Goal: Information Seeking & Learning: Learn about a topic

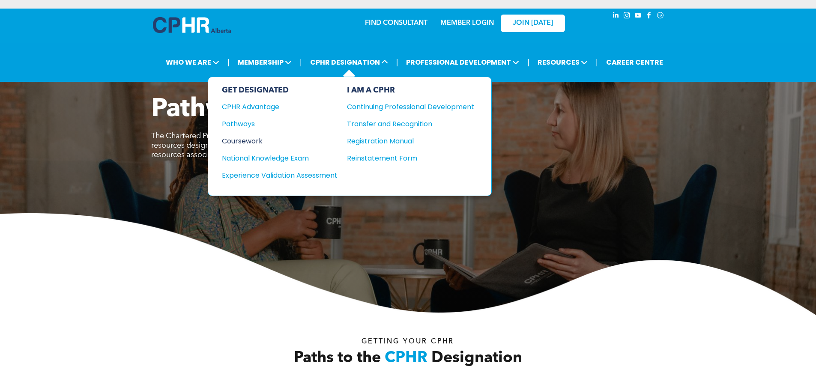
click at [245, 141] on div "Coursework" at bounding box center [274, 141] width 104 height 11
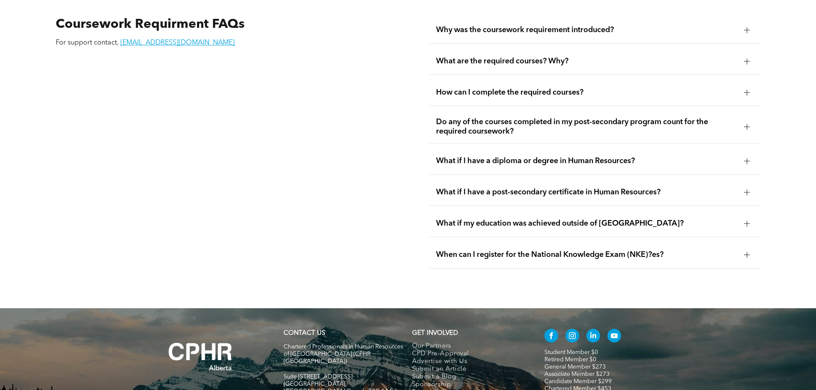
scroll to position [1500, 0]
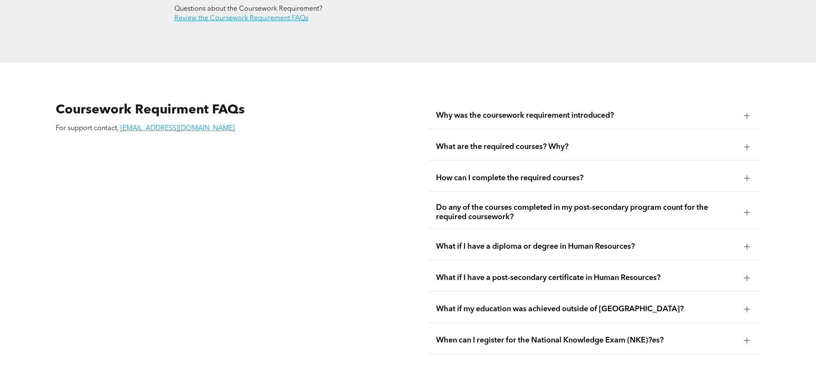
click at [611, 111] on span "Why was the coursework requirement introduced?" at bounding box center [586, 115] width 301 height 9
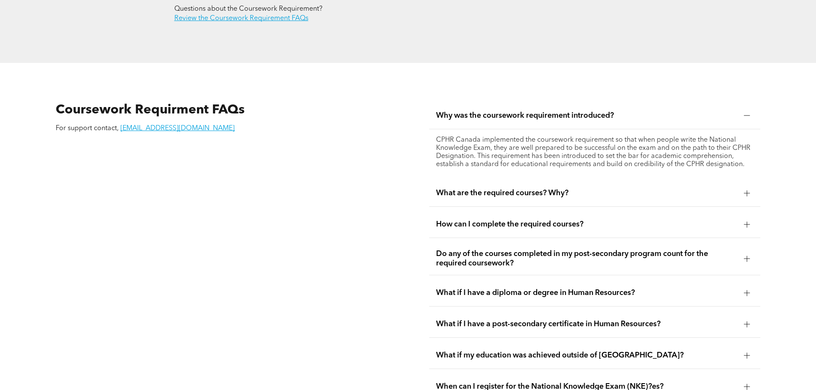
click at [611, 111] on span "Why was the coursework requirement introduced?" at bounding box center [586, 115] width 301 height 9
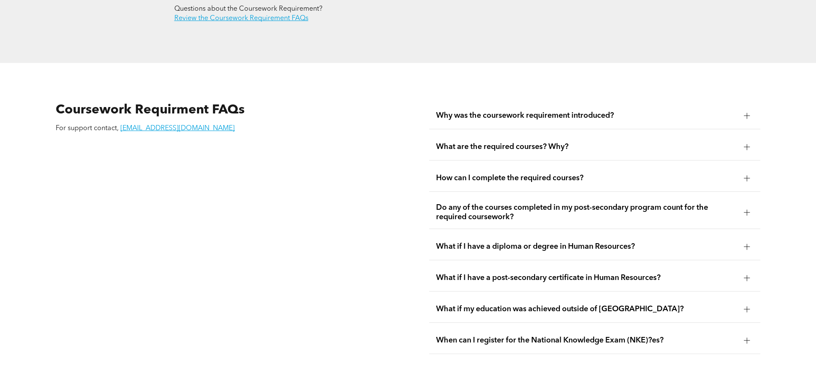
click at [584, 174] on span "How can I complete the required courses?" at bounding box center [586, 178] width 301 height 9
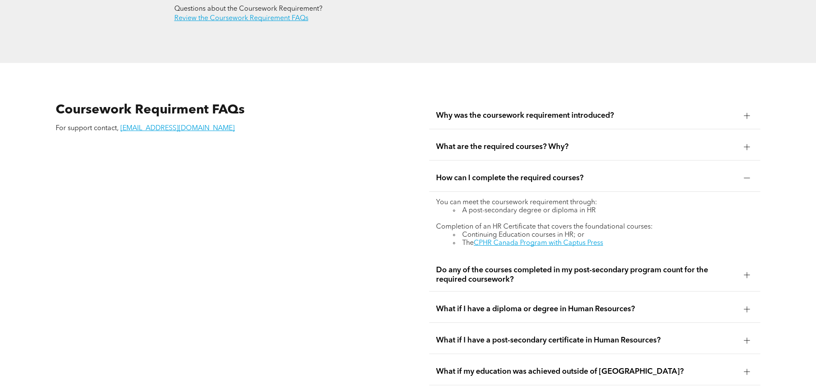
click at [552, 266] on span "Do any of the courses completed in my post-secondary program count for the requ…" at bounding box center [586, 275] width 301 height 19
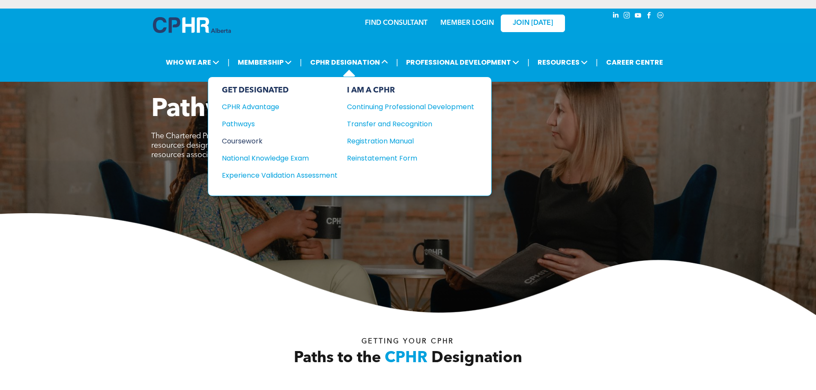
click at [245, 141] on div "Coursework" at bounding box center [274, 141] width 104 height 11
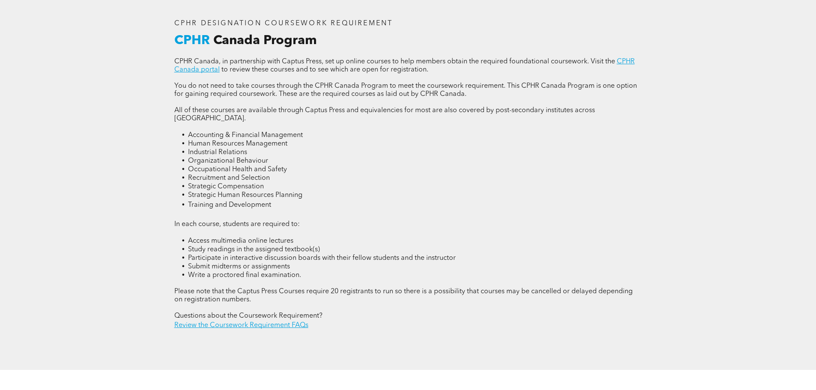
scroll to position [1200, 0]
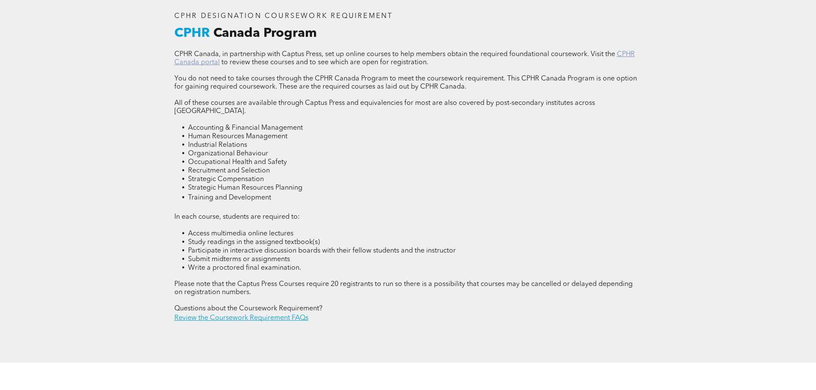
click at [198, 59] on link "CPHR Canada portal" at bounding box center [404, 58] width 461 height 15
click at [207, 125] on span "Accounting & Financial Management" at bounding box center [245, 128] width 115 height 7
click at [209, 133] on span "Human Resources Management" at bounding box center [237, 136] width 99 height 7
click at [210, 142] on span "Industrial Relations" at bounding box center [217, 145] width 59 height 7
click at [210, 150] on span "Organizational Behaviour" at bounding box center [228, 153] width 80 height 7
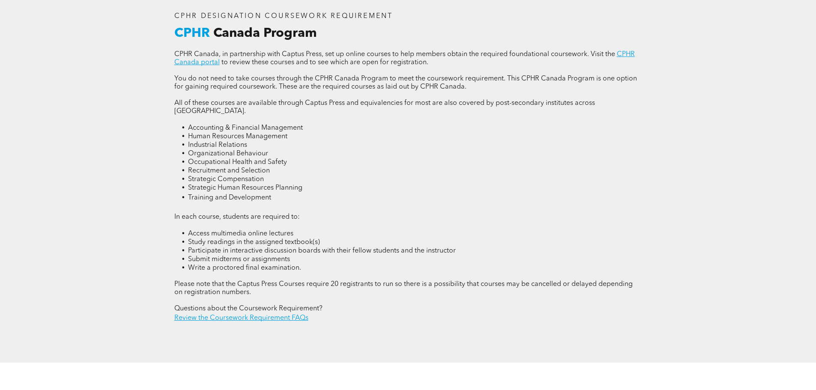
click at [212, 159] on span "Occupational Health and Safety" at bounding box center [237, 162] width 99 height 7
click at [213, 168] on span "Recruitment and Selection" at bounding box center [229, 171] width 82 height 7
click at [214, 176] on span "Strategic Compensation" at bounding box center [226, 179] width 76 height 7
click at [215, 185] on span "Strategic Human Resources Planning" at bounding box center [245, 188] width 114 height 7
click at [216, 195] on span "Training and Development" at bounding box center [229, 198] width 83 height 7
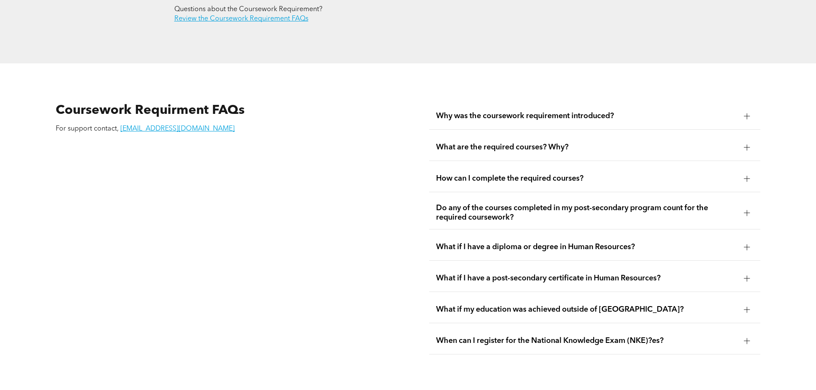
scroll to position [1500, 0]
click at [545, 111] on span "Why was the coursework requirement introduced?" at bounding box center [586, 115] width 301 height 9
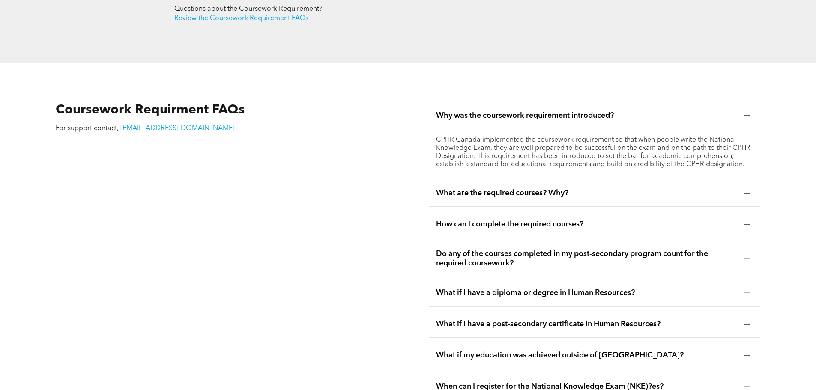
click at [544, 111] on span "Why was the coursework requirement introduced?" at bounding box center [586, 115] width 301 height 9
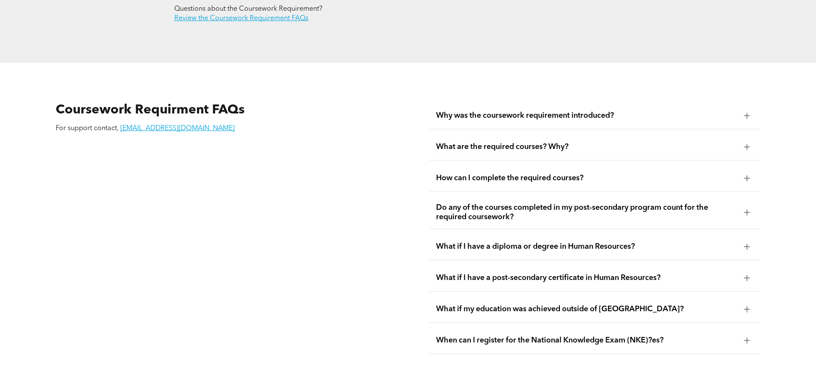
click at [527, 142] on span "What are the required courses? Why?" at bounding box center [586, 146] width 301 height 9
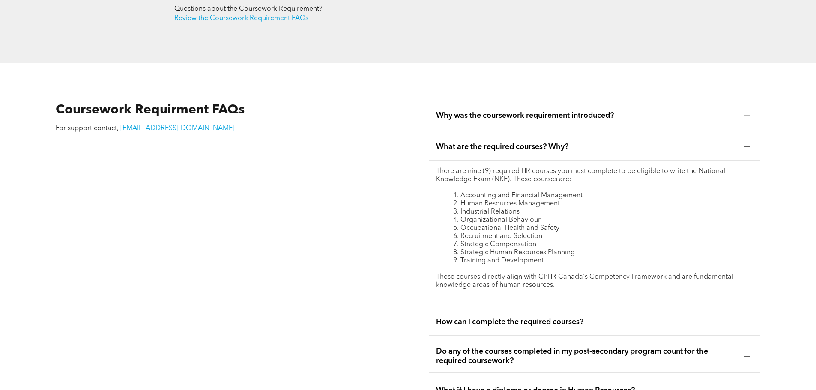
click at [527, 142] on span "What are the required courses? Why?" at bounding box center [586, 146] width 301 height 9
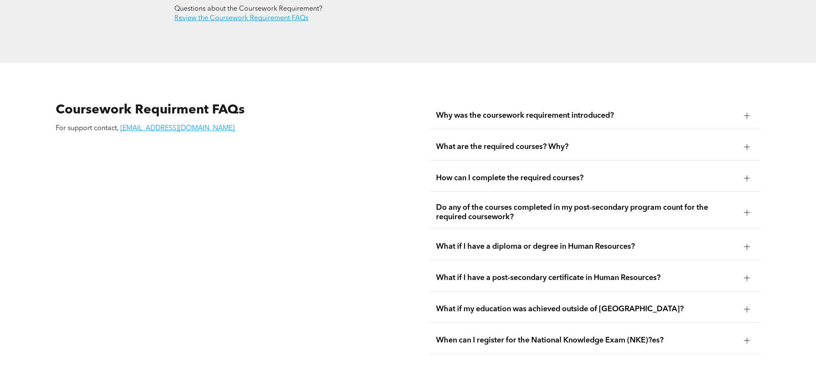
click at [517, 174] on span "How can I complete the required courses?" at bounding box center [586, 178] width 301 height 9
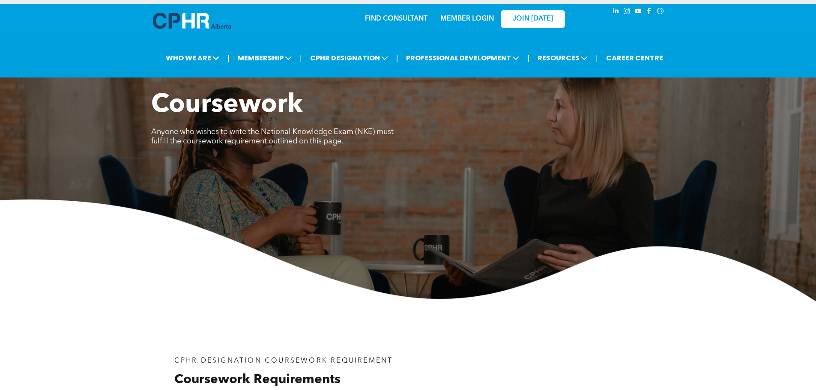
scroll to position [0, 0]
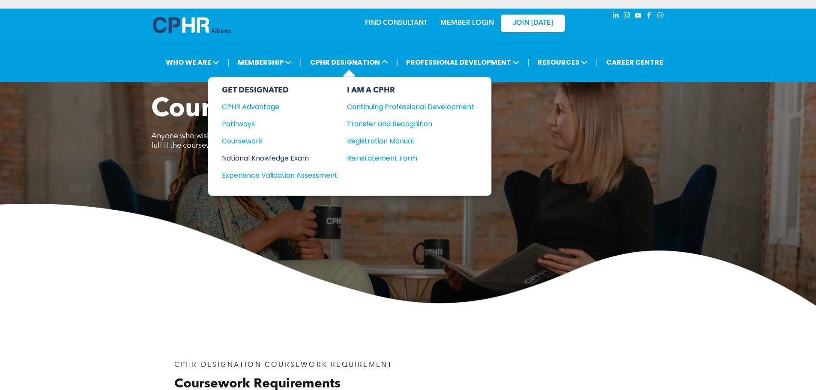
click at [251, 159] on div "National Knowledge Exam" at bounding box center [274, 158] width 104 height 11
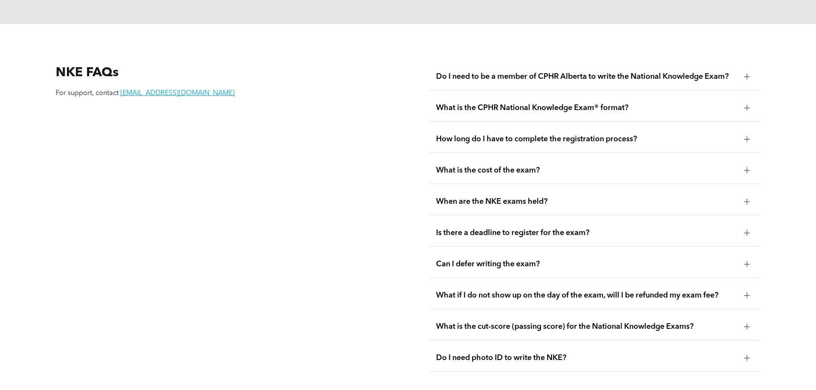
scroll to position [1157, 0]
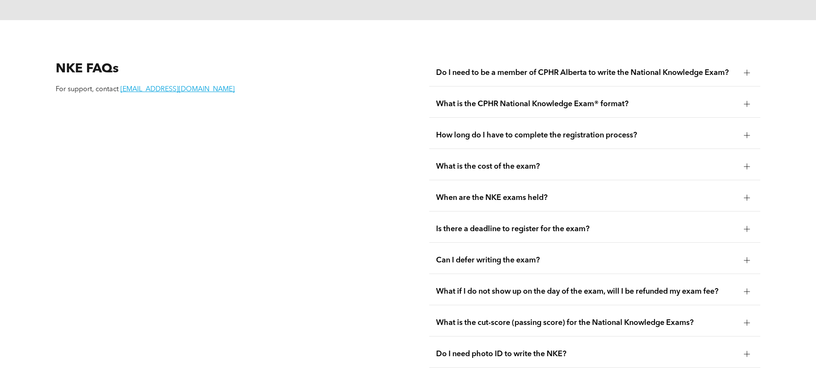
click at [605, 131] on span "How long do I have to complete the registration process?" at bounding box center [586, 135] width 301 height 9
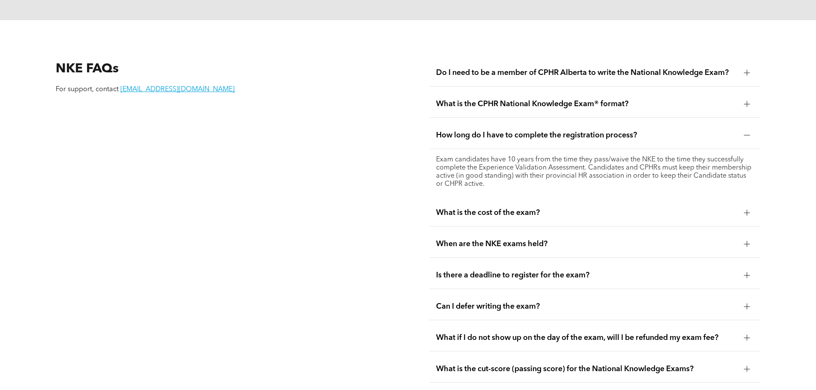
click at [605, 131] on span "How long do I have to complete the registration process?" at bounding box center [586, 135] width 301 height 9
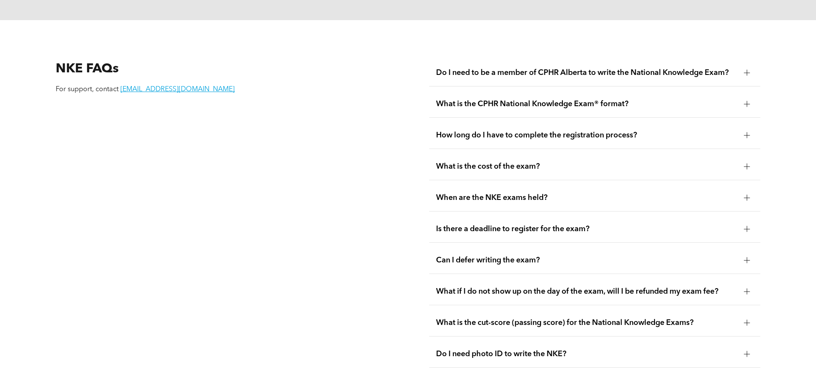
click at [561, 162] on span "What is the cost of the exam?" at bounding box center [586, 166] width 301 height 9
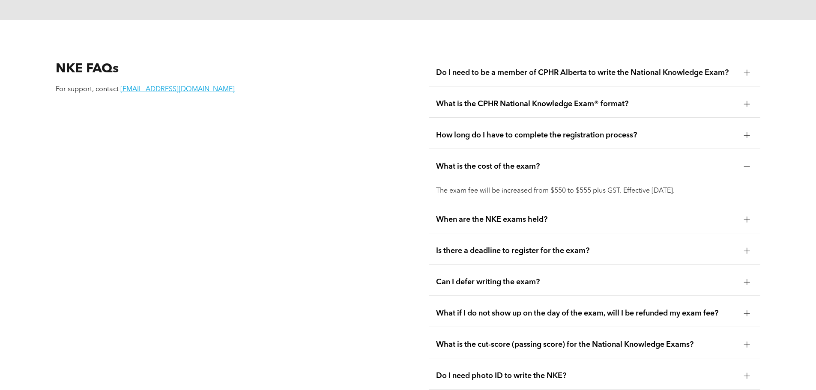
click at [342, 161] on div "NKE FAQs For support, contact [EMAIL_ADDRESS][DOMAIN_NAME]" at bounding box center [221, 225] width 345 height 344
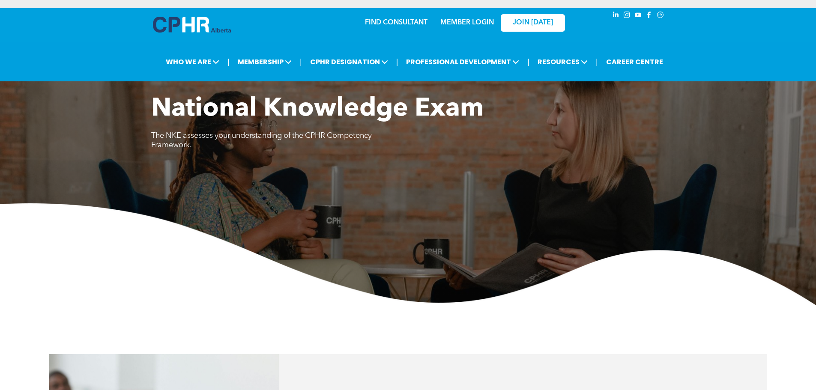
scroll to position [0, 0]
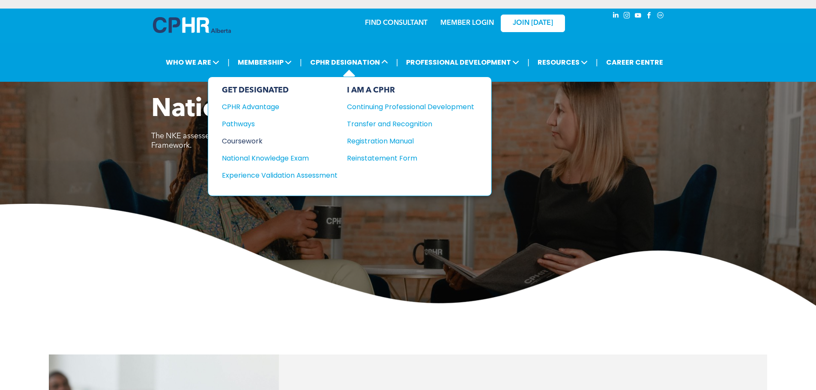
click at [249, 142] on div "Coursework" at bounding box center [274, 141] width 104 height 11
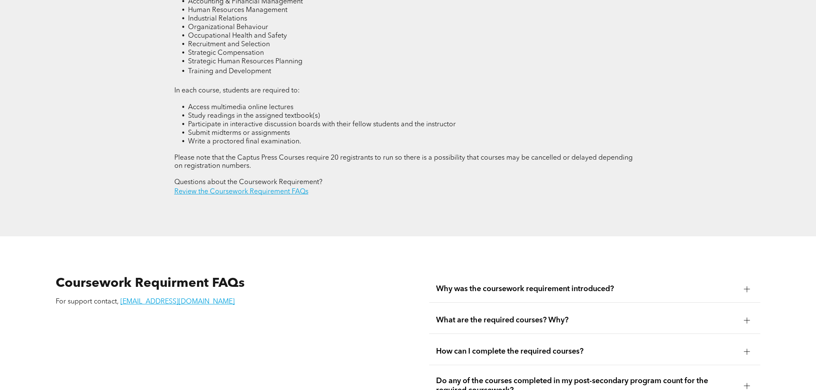
scroll to position [1328, 0]
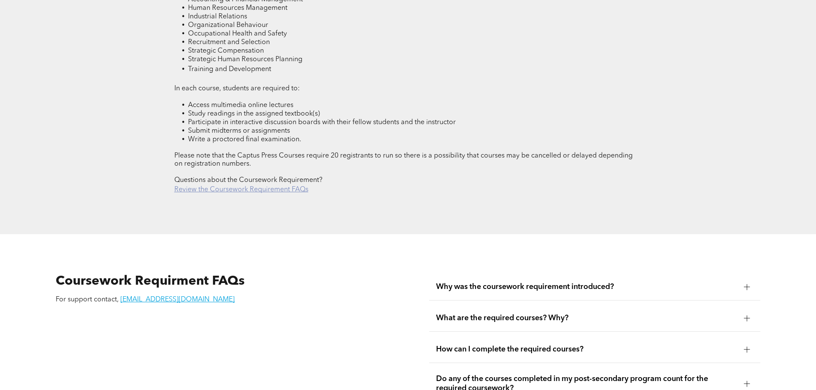
click at [255, 186] on link "Review the Coursework Requirement FAQs" at bounding box center [241, 189] width 134 height 7
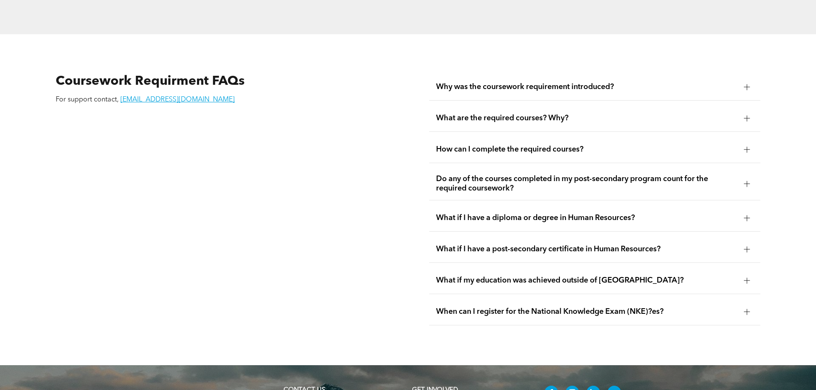
scroll to position [1546, 0]
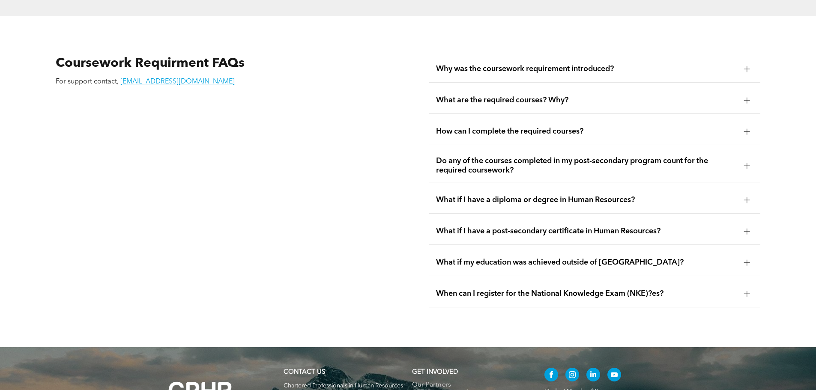
click at [545, 258] on span "What if my education was achieved outside of [GEOGRAPHIC_DATA]?" at bounding box center [586, 262] width 301 height 9
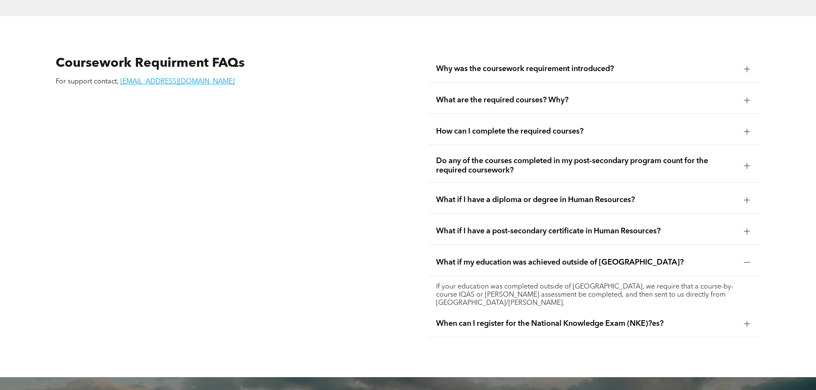
click at [545, 258] on span "What if my education was achieved outside of [GEOGRAPHIC_DATA]?" at bounding box center [586, 262] width 301 height 9
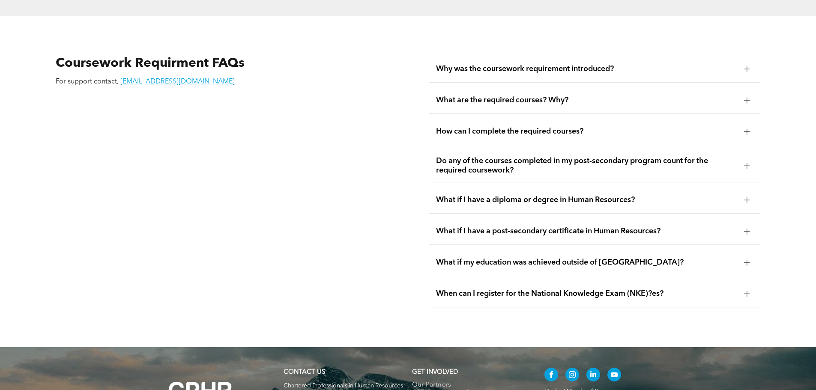
click at [549, 227] on span "What if I have a post-secondary certificate in Human Resources?" at bounding box center [586, 231] width 301 height 9
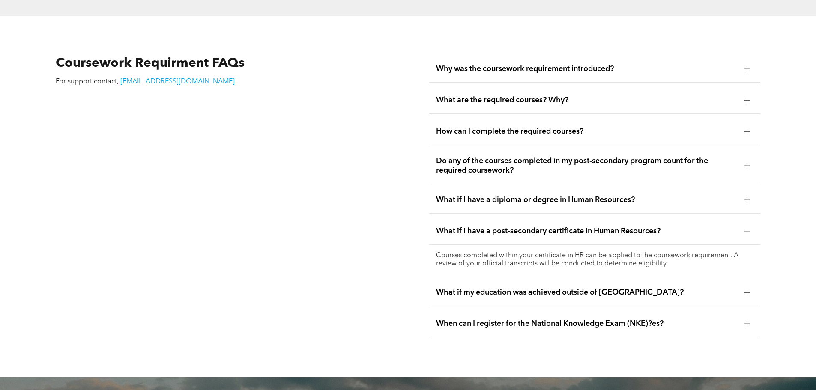
click at [549, 227] on span "What if I have a post-secondary certificate in Human Resources?" at bounding box center [586, 231] width 301 height 9
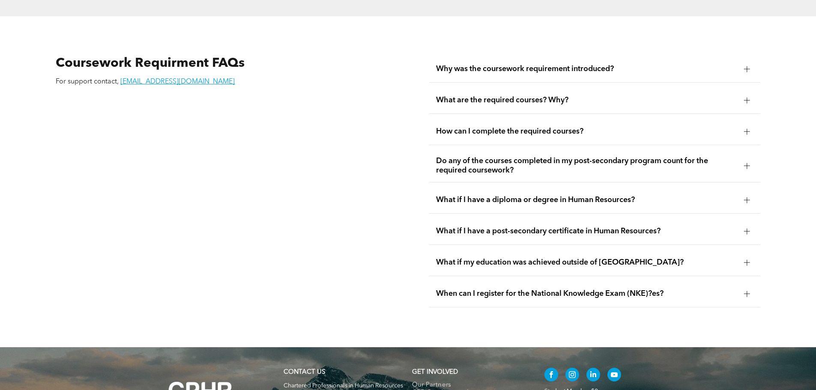
click at [551, 189] on div "What if I have a diploma or degree in Human Resources?" at bounding box center [594, 200] width 331 height 27
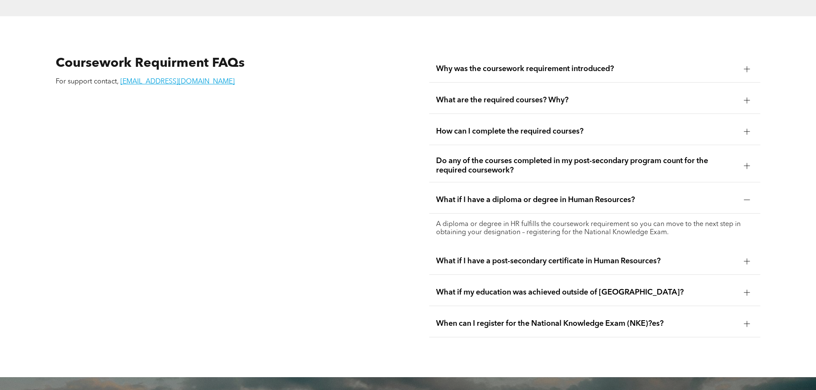
click at [551, 195] on span "What if I have a diploma or degree in Human Resources?" at bounding box center [586, 199] width 301 height 9
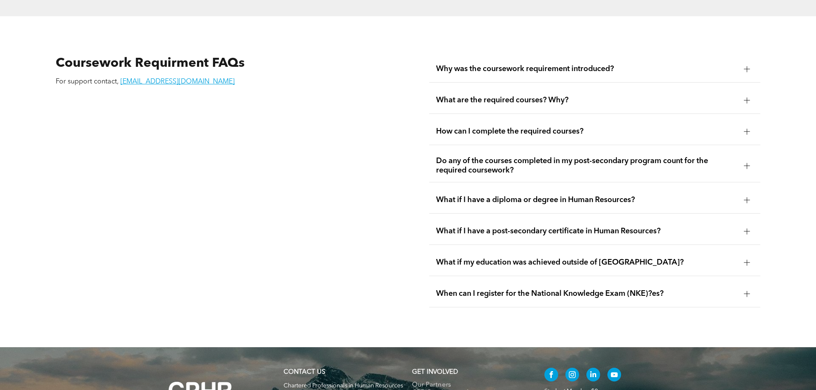
click at [549, 156] on span "Do any of the courses completed in my post-secondary program count for the requ…" at bounding box center [586, 165] width 301 height 19
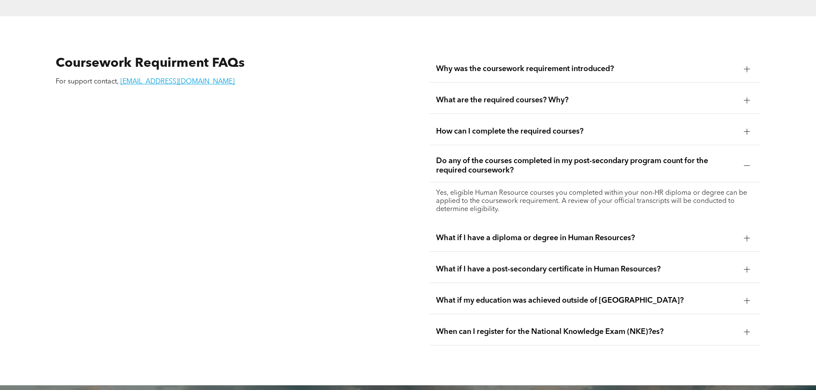
click at [549, 156] on span "Do any of the courses completed in my post-secondary program count for the requ…" at bounding box center [586, 165] width 301 height 19
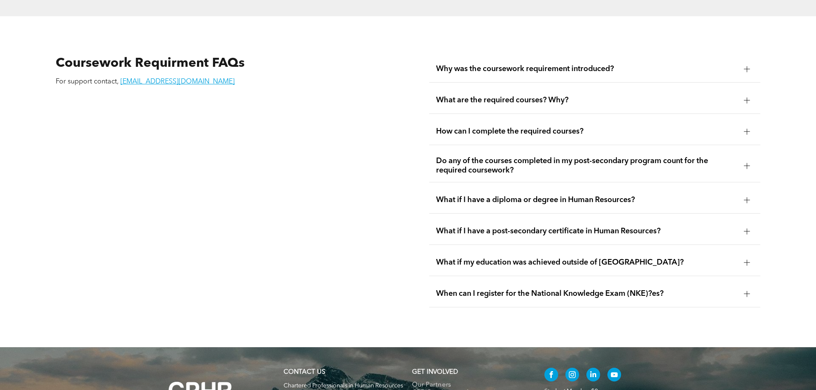
click at [551, 122] on div "How can I complete the required courses?" at bounding box center [594, 131] width 331 height 27
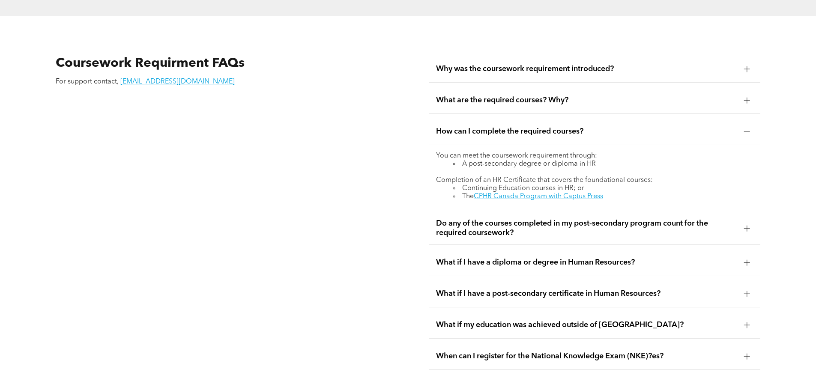
click at [551, 127] on span "How can I complete the required courses?" at bounding box center [586, 131] width 301 height 9
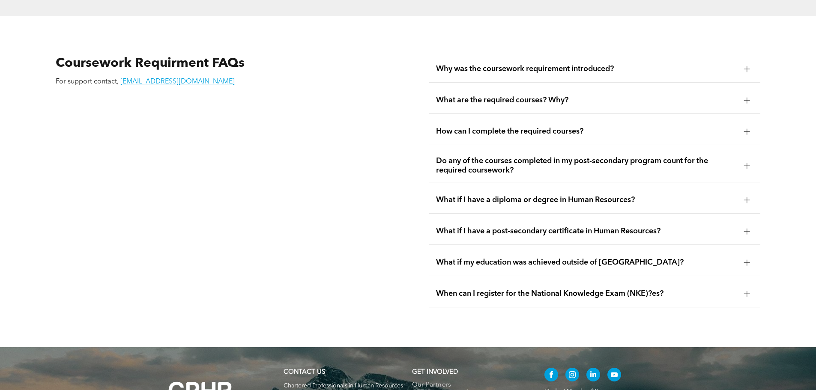
click at [548, 289] on span "When can I register for the National Knowledge Exam (NKE)?es?" at bounding box center [586, 293] width 301 height 9
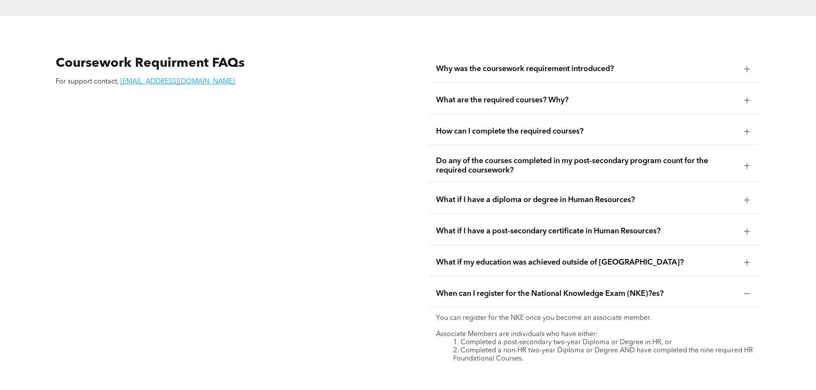
click at [548, 289] on span "When can I register for the National Knowledge Exam (NKE)?es?" at bounding box center [586, 293] width 301 height 9
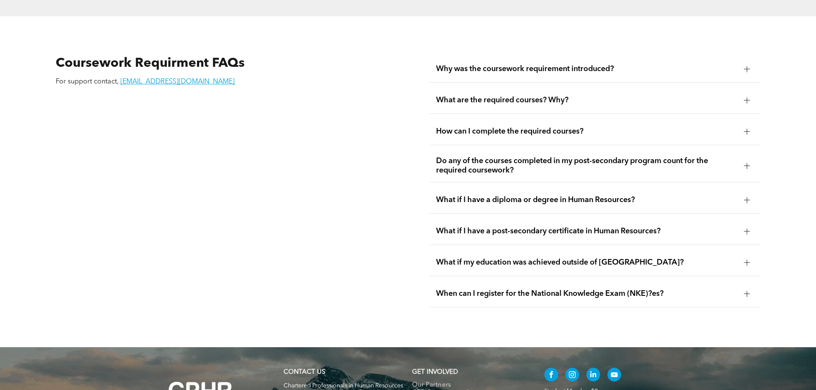
click at [545, 121] on div "How can I complete the required courses?" at bounding box center [594, 131] width 331 height 27
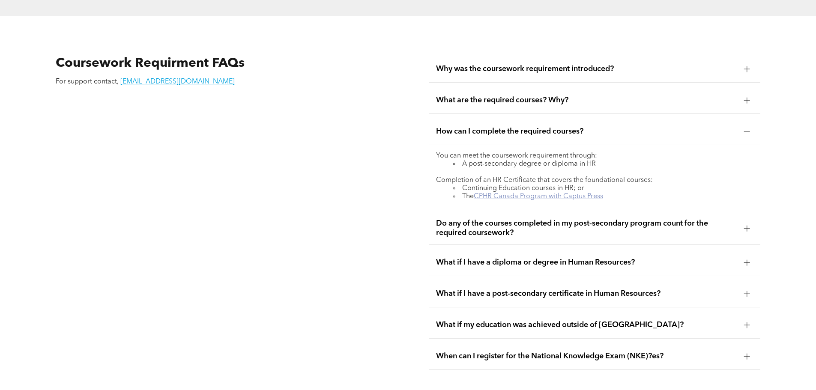
click at [540, 193] on link "CPHR Canada Program with Captus Press" at bounding box center [538, 196] width 129 height 7
